Goal: Check status: Check status

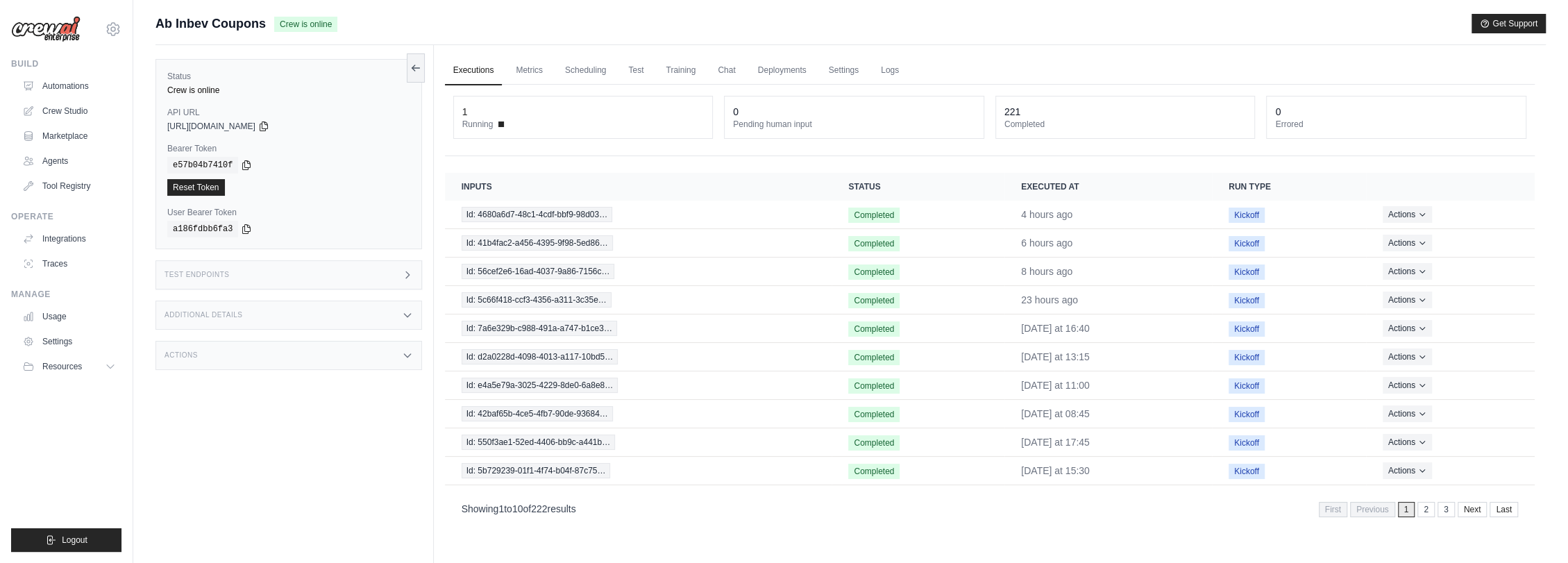
click at [488, 72] on link "Executions" at bounding box center [474, 70] width 58 height 29
click at [568, 210] on span "Id: 904b907b-5fb4-4e36-a546-972a5…" at bounding box center [539, 214] width 154 height 15
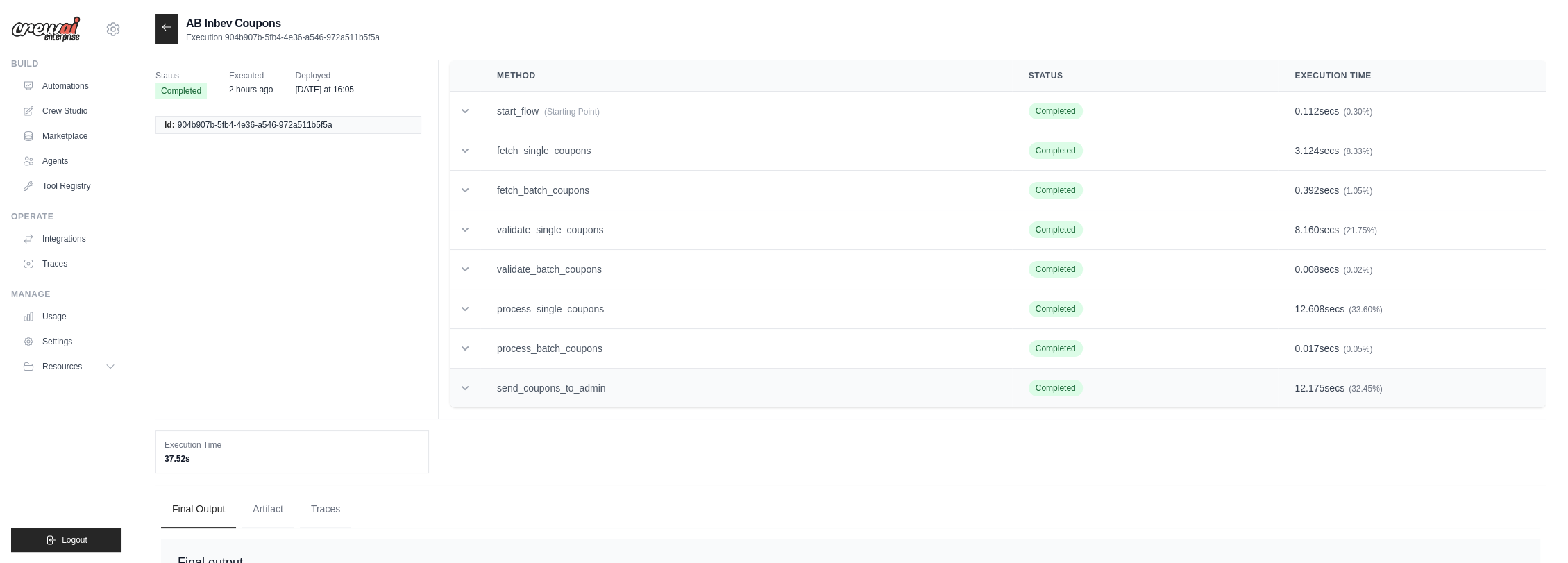
click at [630, 394] on td "send_coupons_to_admin" at bounding box center [746, 388] width 532 height 40
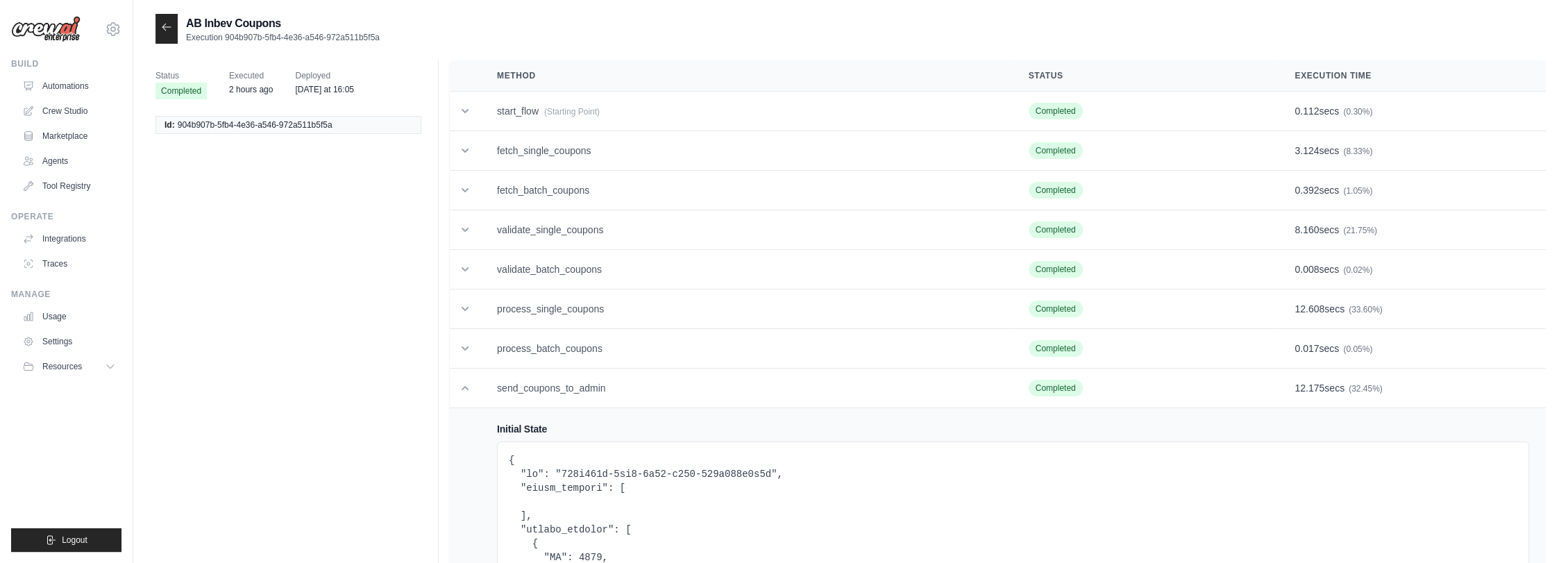
click at [167, 24] on icon at bounding box center [166, 26] width 11 height 11
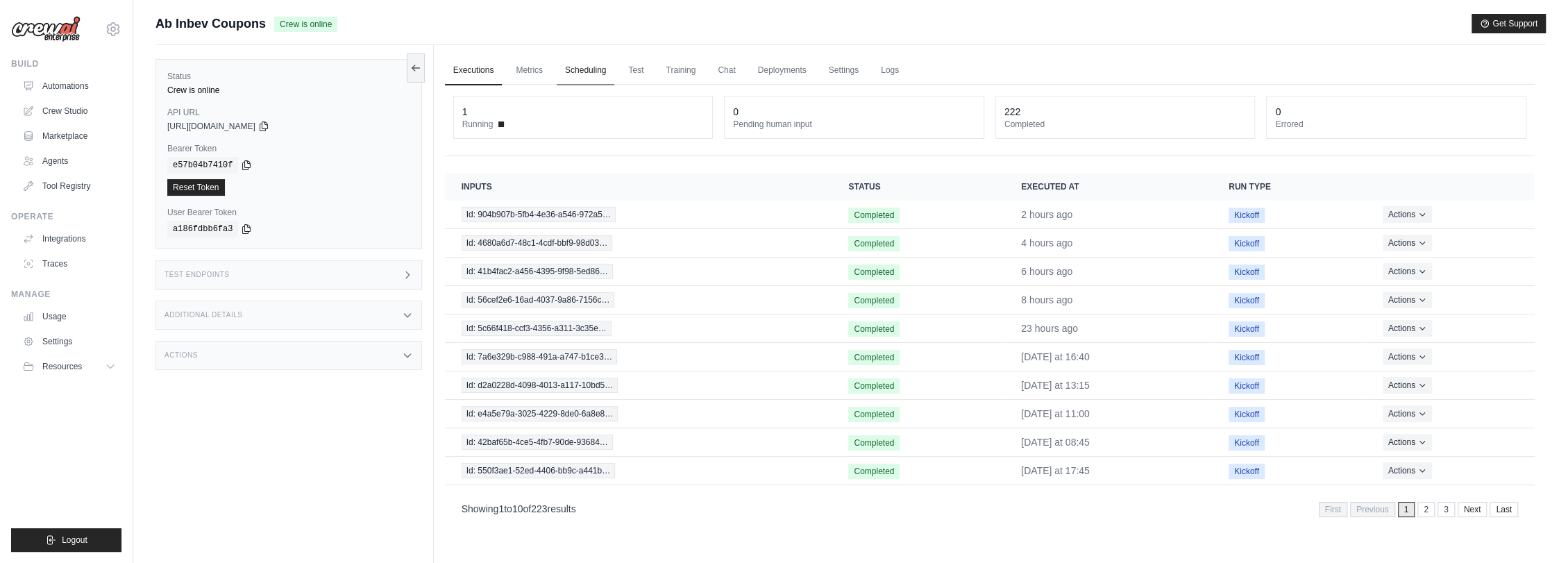
click at [568, 69] on link "Scheduling" at bounding box center [585, 70] width 58 height 29
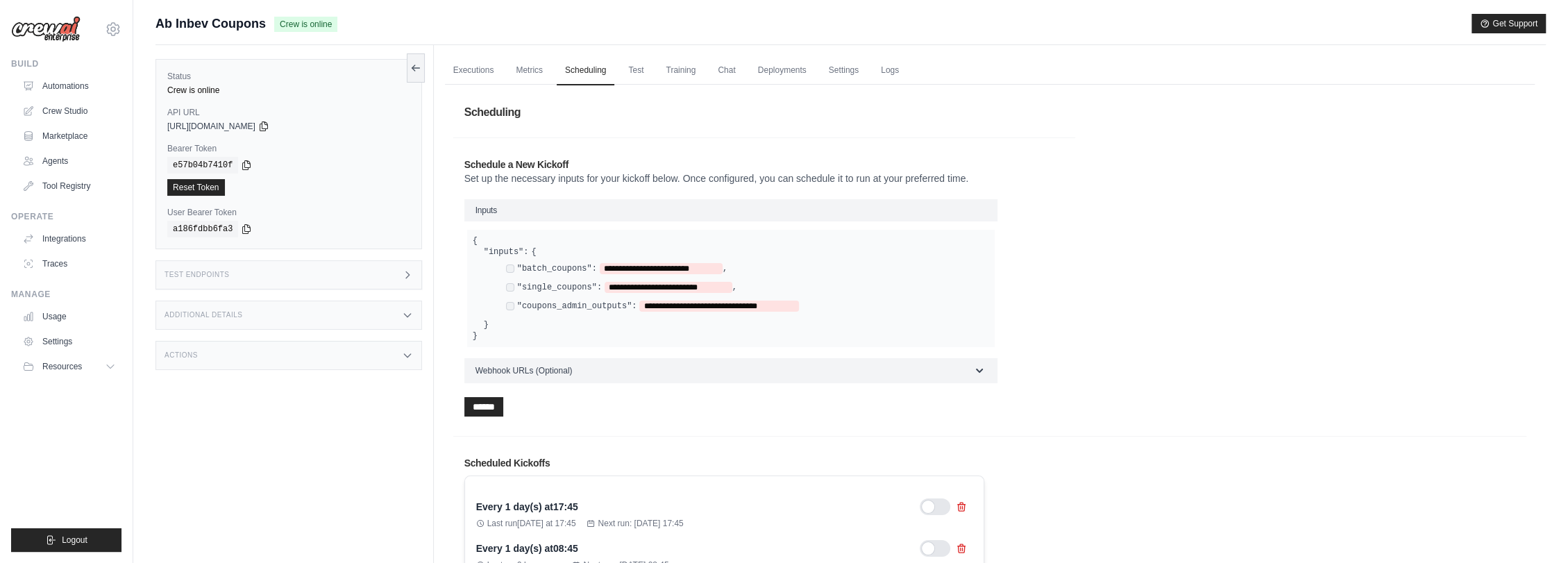
click at [1060, 94] on h1 "Scheduling" at bounding box center [989, 113] width 1073 height 39
